Goal: Task Accomplishment & Management: Use online tool/utility

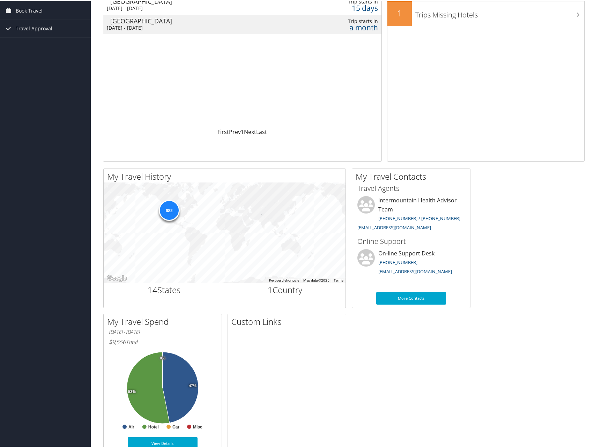
scroll to position [86, 0]
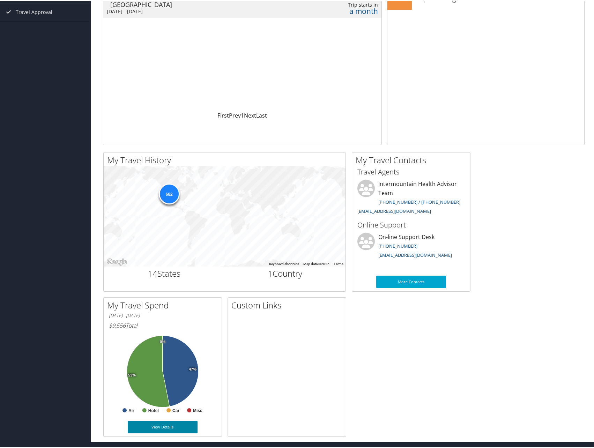
click at [176, 429] on link "View Details" at bounding box center [163, 426] width 70 height 13
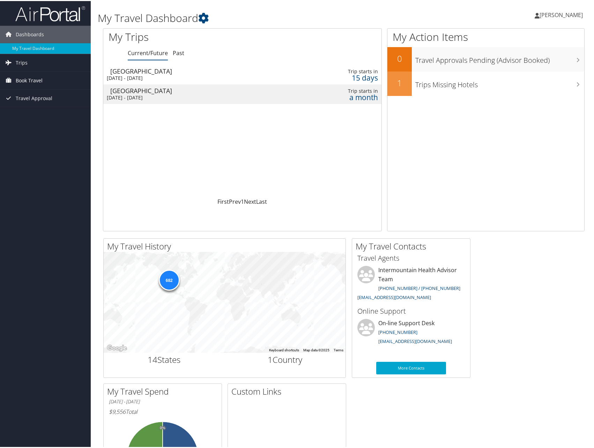
click at [23, 80] on span "Book Travel" at bounding box center [29, 79] width 27 height 17
click at [49, 114] on link "Book/Manage Online Trips" at bounding box center [45, 114] width 91 height 10
